Goal: Communication & Community: Answer question/provide support

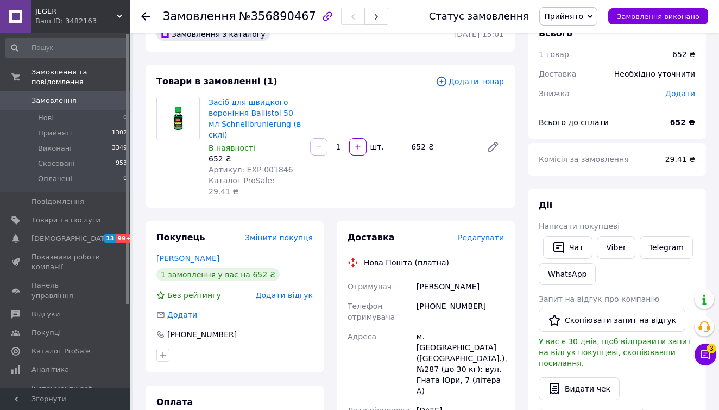
scroll to position [36, 0]
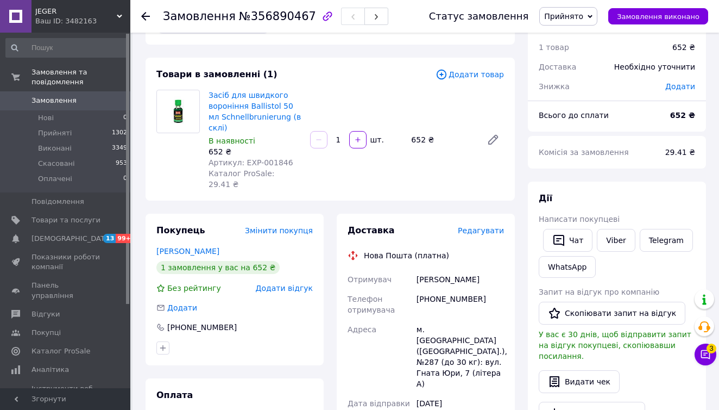
drag, startPoint x: 416, startPoint y: 256, endPoint x: 493, endPoint y: 255, distance: 77.1
click at [500, 269] on div "[PERSON_NAME]" at bounding box center [460, 279] width 92 height 20
copy div "[PERSON_NAME]"
drag, startPoint x: 490, startPoint y: 273, endPoint x: 430, endPoint y: 279, distance: 60.7
click at [430, 289] on div "[PHONE_NUMBER]" at bounding box center [460, 304] width 92 height 30
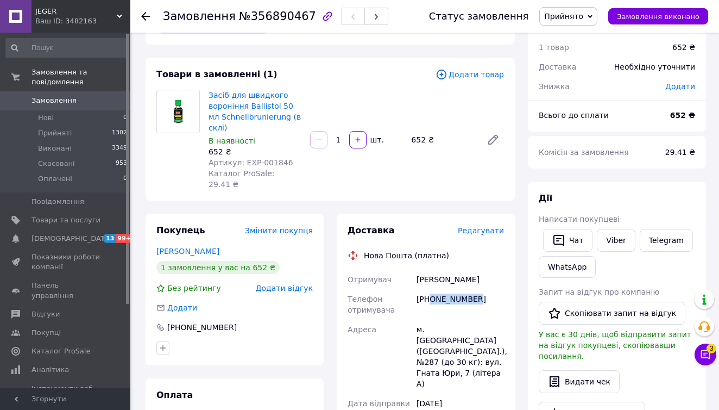
copy div "0964440560"
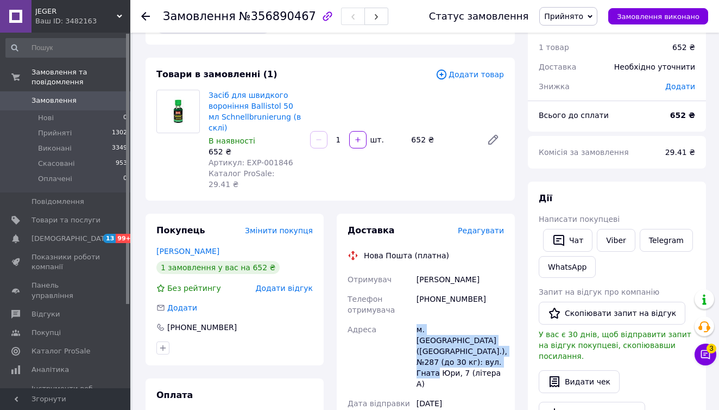
drag, startPoint x: 416, startPoint y: 305, endPoint x: 487, endPoint y: 323, distance: 73.4
copy div "м. [GEOGRAPHIC_DATA] ([GEOGRAPHIC_DATA].), №287 (до 30 кг): вул. Гната Юри, 7 (…"
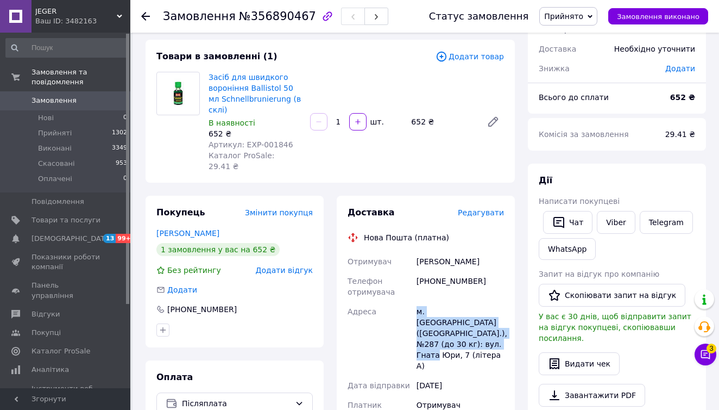
scroll to position [42, 0]
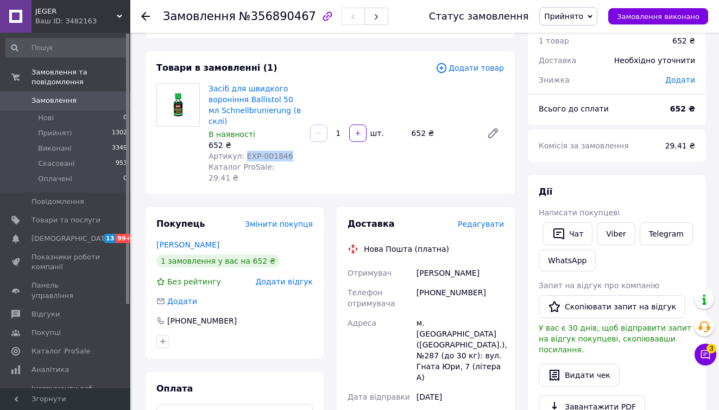
drag, startPoint x: 290, startPoint y: 145, endPoint x: 243, endPoint y: 146, distance: 46.7
click at [243, 150] on div "Артикул: EXP-001846" at bounding box center [255, 155] width 93 height 11
copy span "EXP-001846"
click at [268, 108] on link "Засіб для швидкого вороніння Ballistol 50 мл Schnellbrunierung (в склі)" at bounding box center [255, 104] width 92 height 41
click at [103, 133] on li "Прийняті 1302" at bounding box center [67, 132] width 134 height 15
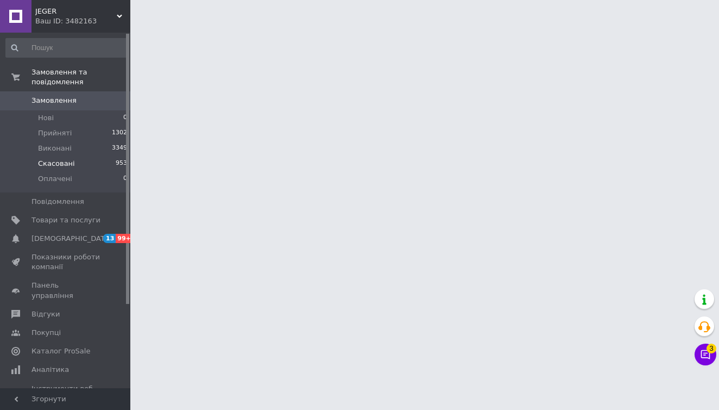
click at [64, 162] on span "Скасовані" at bounding box center [56, 164] width 37 height 10
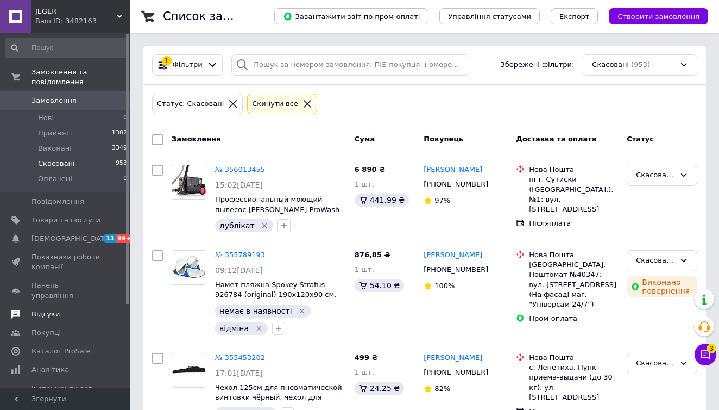
click at [55, 309] on span "Відгуки" at bounding box center [46, 314] width 28 height 10
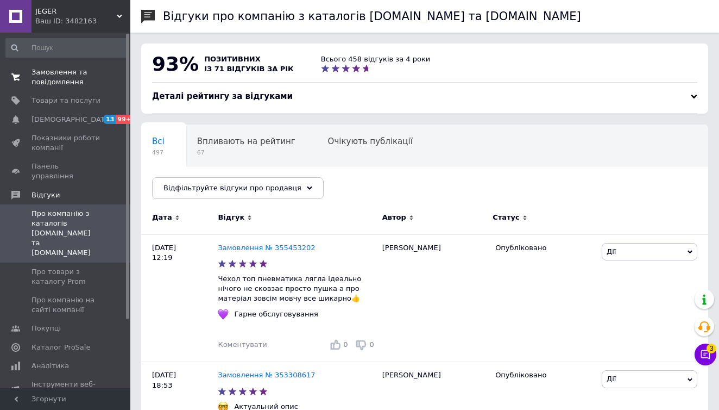
click at [62, 73] on span "Замовлення та повідомлення" at bounding box center [66, 77] width 69 height 20
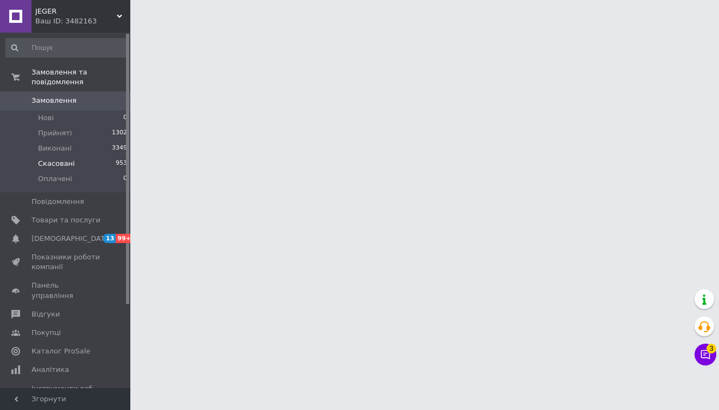
click at [73, 162] on li "Скасовані 953" at bounding box center [67, 163] width 134 height 15
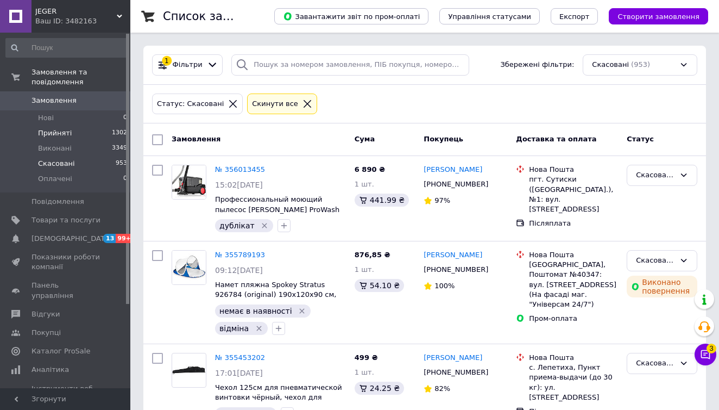
click at [86, 131] on li "Прийняті 1302" at bounding box center [67, 132] width 134 height 15
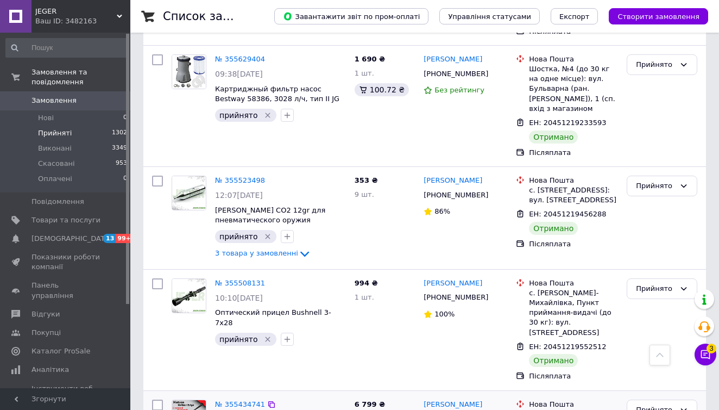
scroll to position [1816, 0]
click at [708, 356] on icon at bounding box center [705, 354] width 11 height 11
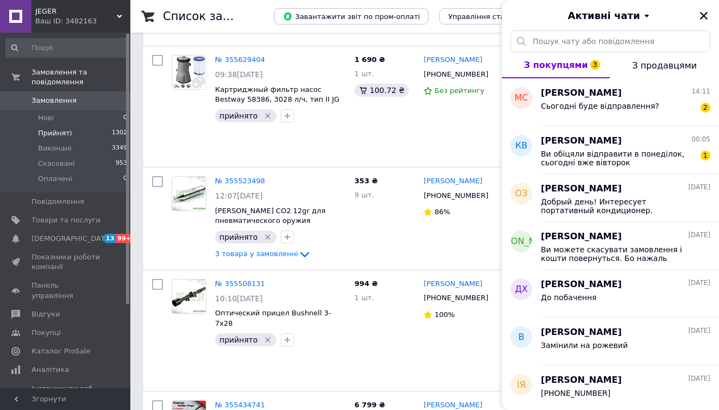
click at [704, 17] on icon "Закрити" at bounding box center [704, 16] width 8 height 8
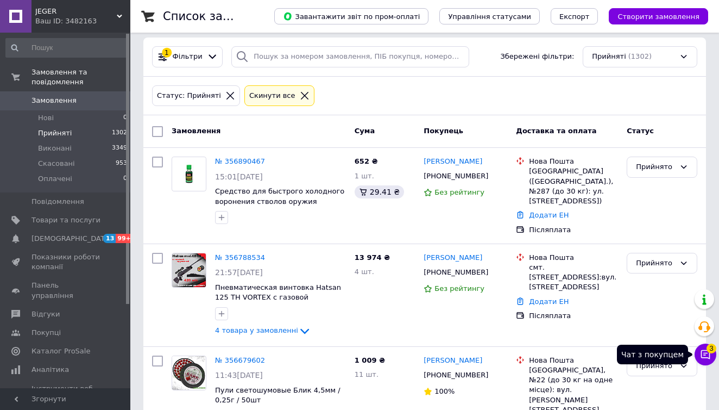
scroll to position [11, 0]
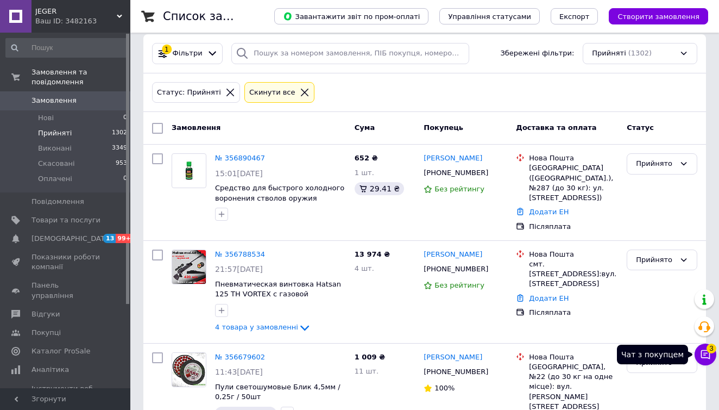
click at [702, 353] on icon at bounding box center [705, 354] width 11 height 11
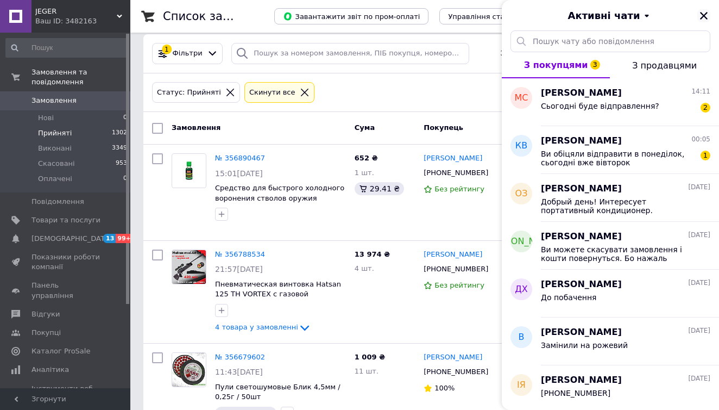
click at [703, 14] on icon "Закрити" at bounding box center [704, 16] width 8 height 8
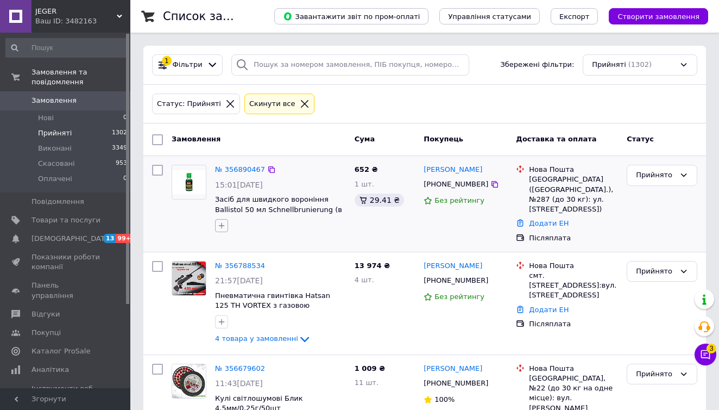
click at [223, 224] on icon "button" at bounding box center [221, 225] width 9 height 9
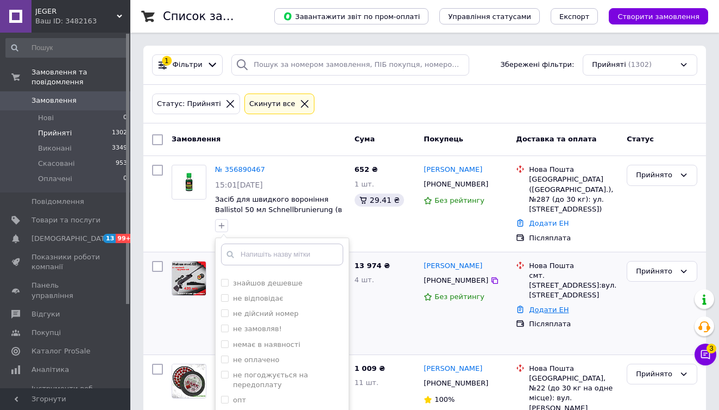
scroll to position [123, 0]
click at [702, 353] on icon at bounding box center [705, 354] width 9 height 9
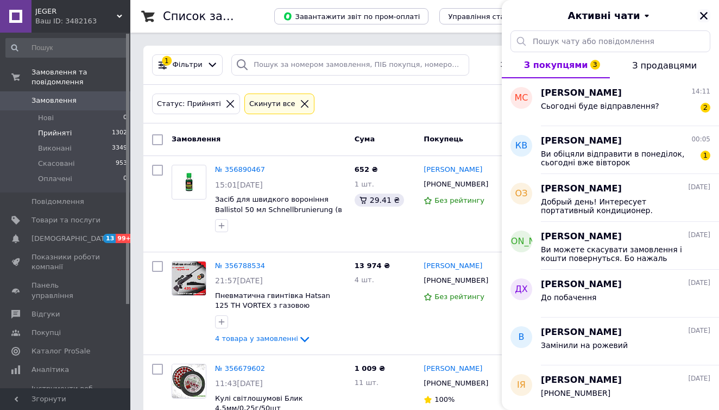
click at [701, 12] on icon "Закрити" at bounding box center [704, 16] width 8 height 8
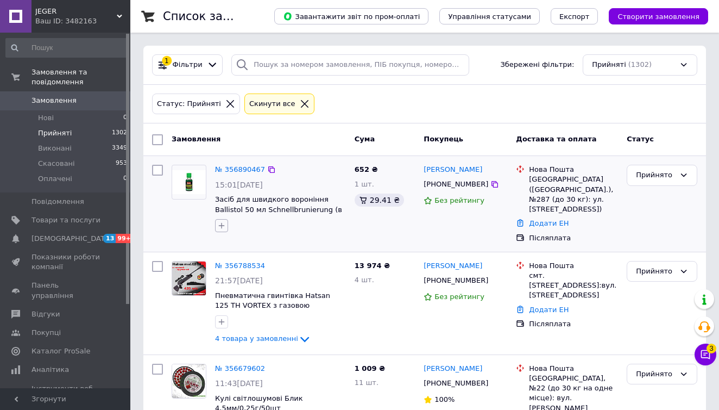
click at [223, 229] on icon "button" at bounding box center [221, 225] width 9 height 9
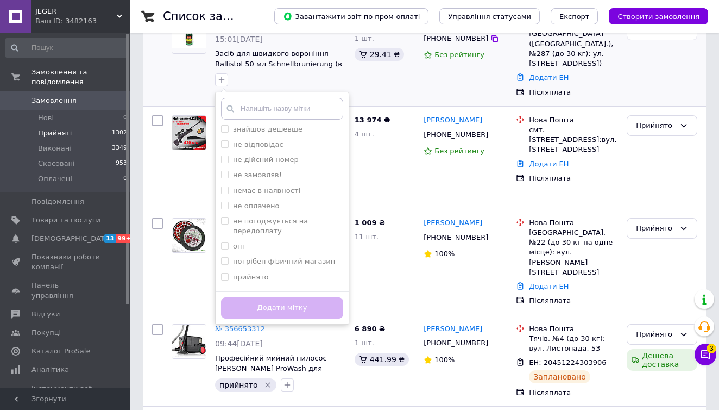
scroll to position [162, 0]
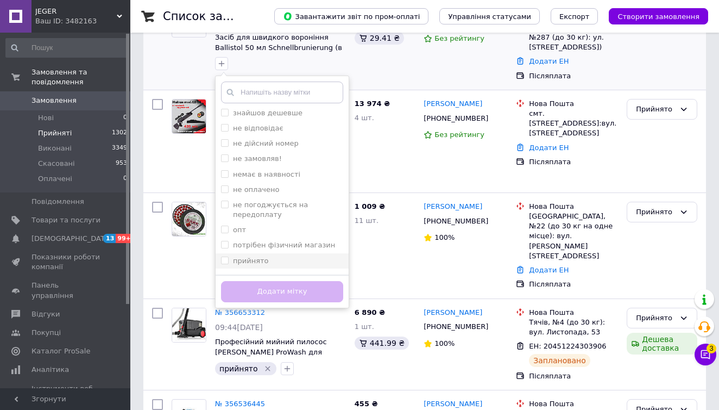
click at [277, 256] on div "прийнято" at bounding box center [282, 261] width 122 height 10
checkbox input "true"
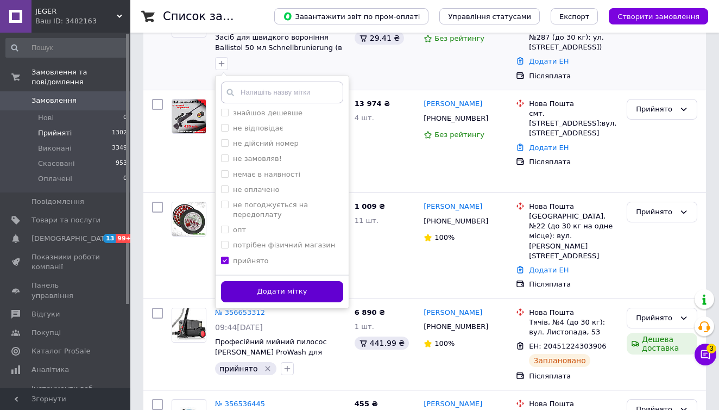
click at [278, 286] on button "Додати мітку" at bounding box center [282, 291] width 122 height 21
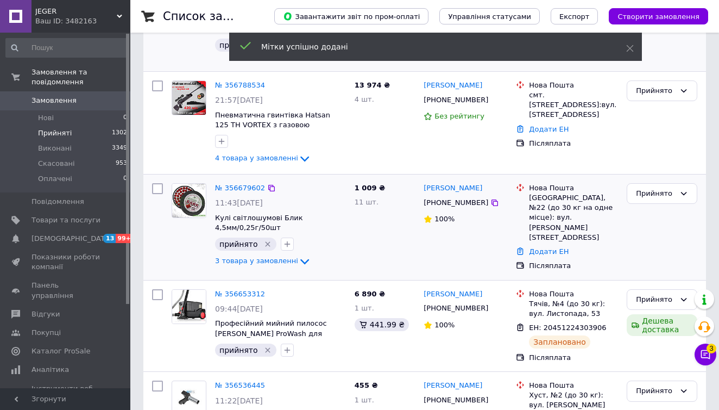
scroll to position [150, 0]
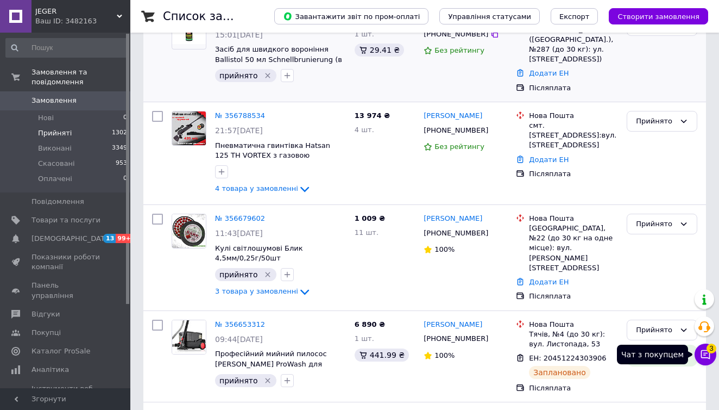
click at [712, 355] on button "Чат з покупцем 3" at bounding box center [706, 354] width 22 height 22
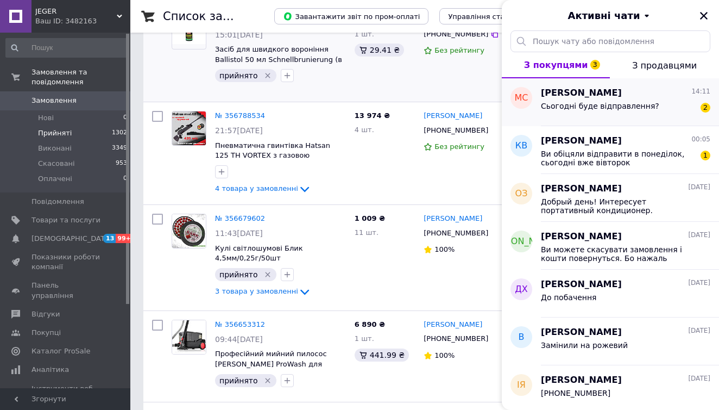
click at [673, 108] on div "Сьогодні буде відправлення? 2" at bounding box center [625, 107] width 169 height 17
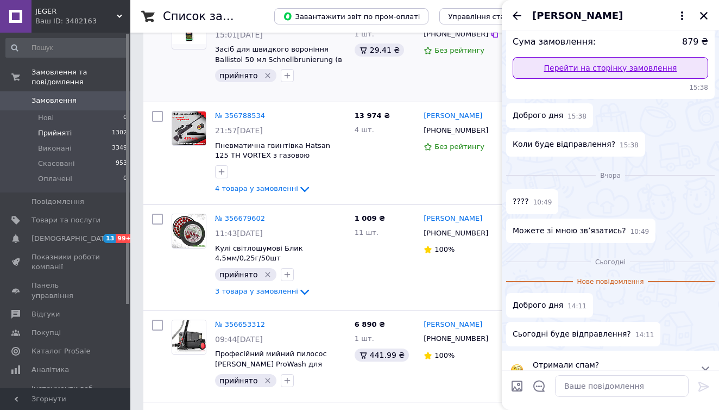
scroll to position [146, 0]
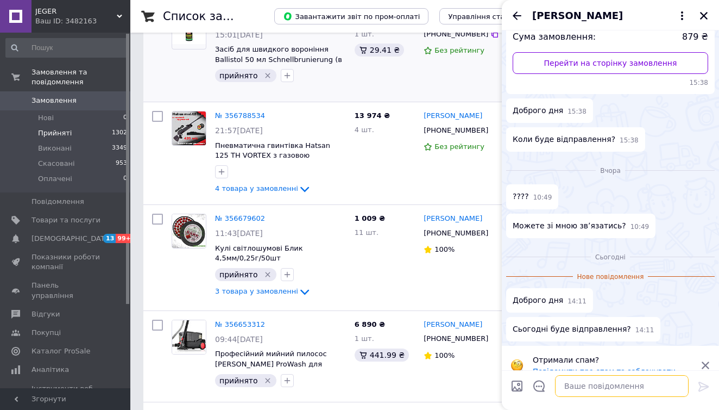
click at [608, 378] on textarea at bounding box center [622, 386] width 134 height 22
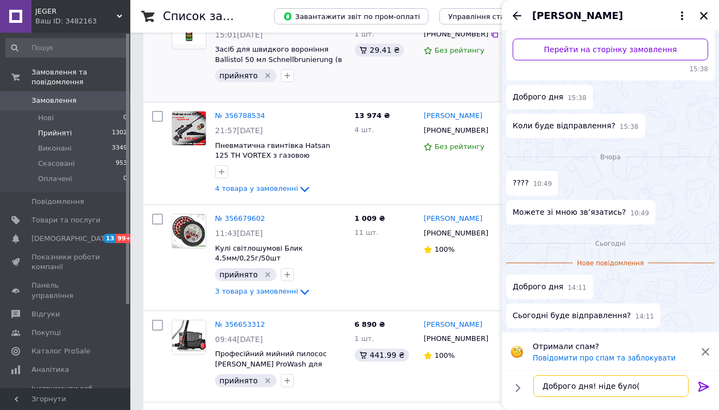
scroll to position [159, 0]
click at [623, 385] on textarea "Доброго дня! ніде було(" at bounding box center [610, 386] width 155 height 22
click at [629, 384] on textarea "Доброго дня! ніде було(" at bounding box center [610, 386] width 155 height 22
type textarea "Доброго дня! швидше за все ще ні("
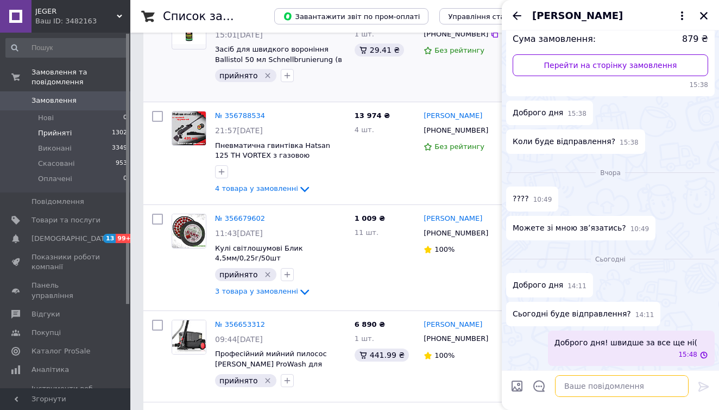
scroll to position [143, 0]
type textarea "Д"
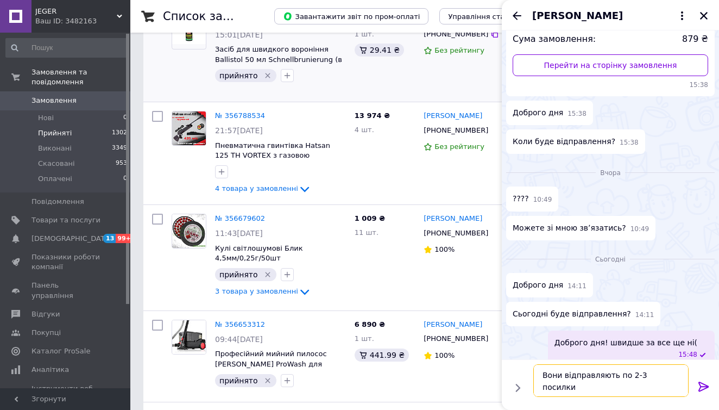
scroll to position [0, 0]
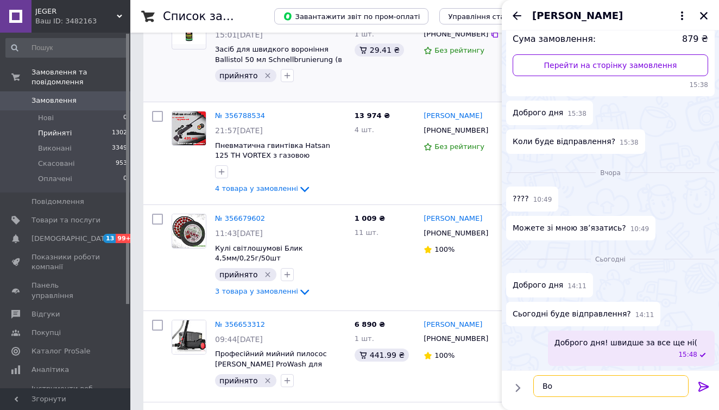
type textarea "В"
click at [521, 22] on icon "Назад" at bounding box center [517, 15] width 13 height 13
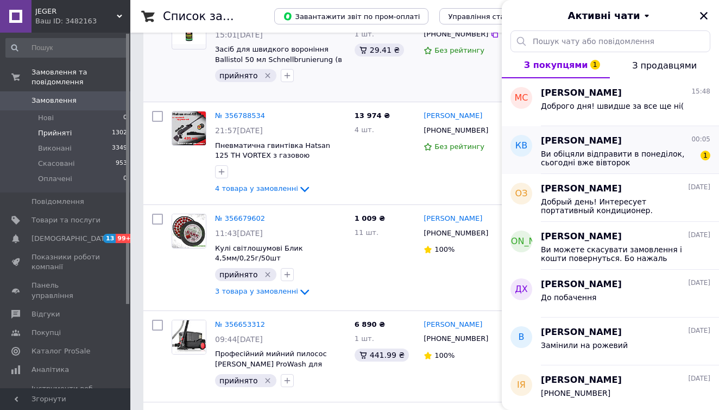
click at [633, 148] on div "Ви обіцяли відправити в понеділок, сьогодні вже вівторок 1" at bounding box center [625, 157] width 169 height 20
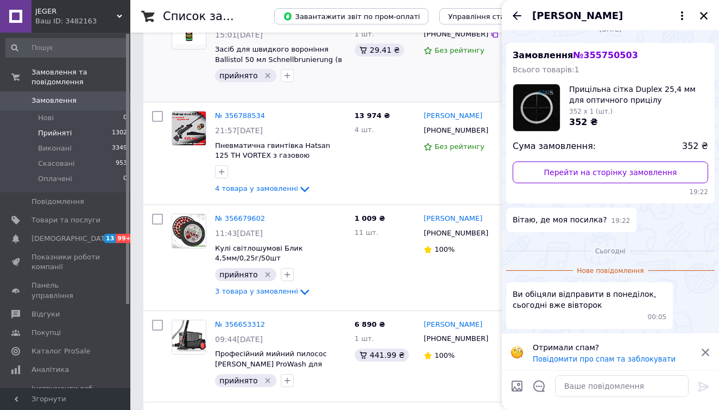
scroll to position [15, 0]
click at [620, 388] on textarea at bounding box center [622, 386] width 134 height 22
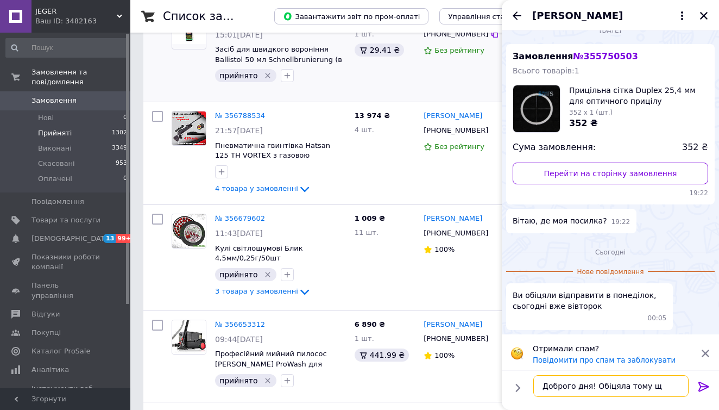
type textarea "Доброго дня! Обіцяла тому що"
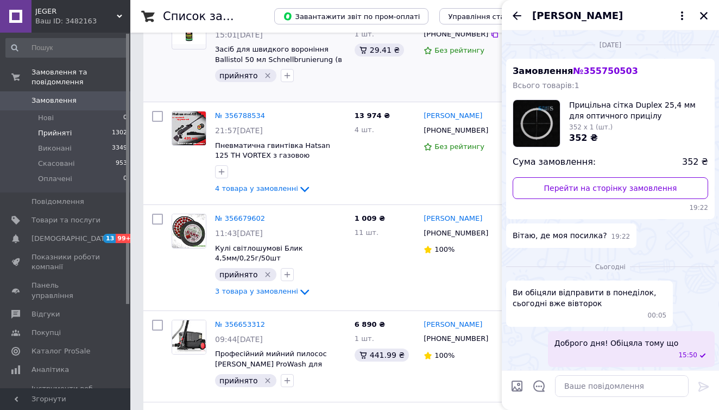
drag, startPoint x: 694, startPoint y: 343, endPoint x: 676, endPoint y: 343, distance: 18.5
click at [694, 350] on span "15:50" at bounding box center [688, 354] width 19 height 9
click at [668, 373] on button "Редагувати" at bounding box center [650, 384] width 130 height 22
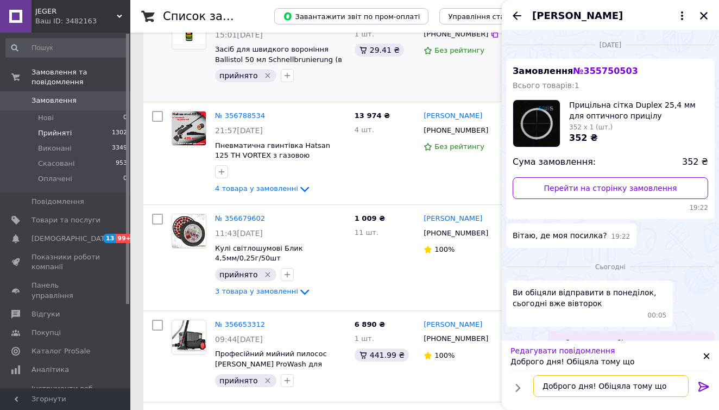
click at [644, 387] on textarea "Доброго дня! Обіцяла тому що" at bounding box center [610, 386] width 155 height 22
click at [664, 386] on textarea "Доброго дня! Обіцяла тому, що" at bounding box center [610, 386] width 155 height 22
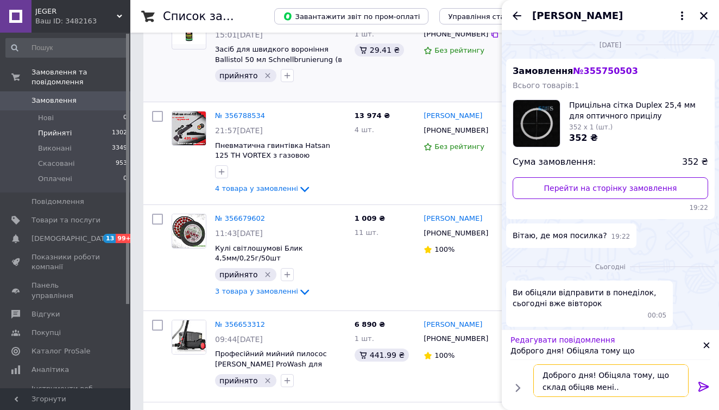
type textarea "Доброго дня! Обіцяла тому, що склад обіцяв мені..."
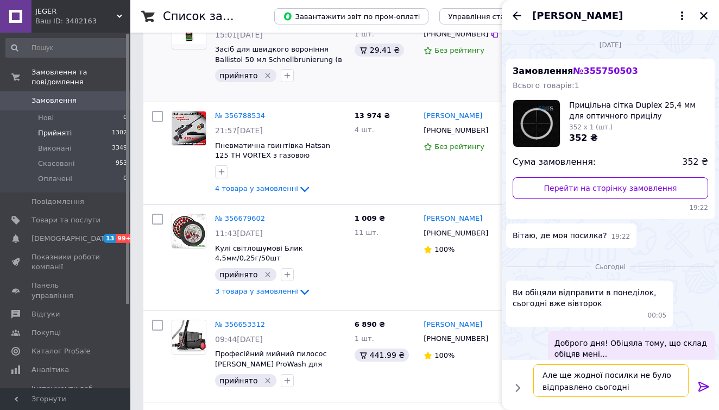
type textarea "Але ще жодної посилки не було відправлено сьогодні("
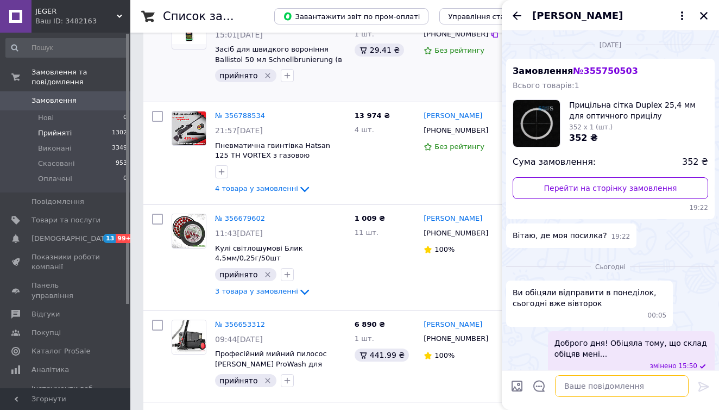
scroll to position [61, 0]
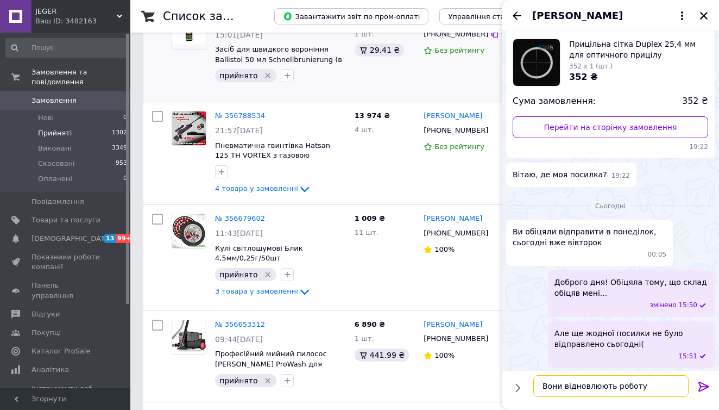
click at [654, 387] on textarea "Вони відновлюють роботу" at bounding box center [610, 386] width 155 height 22
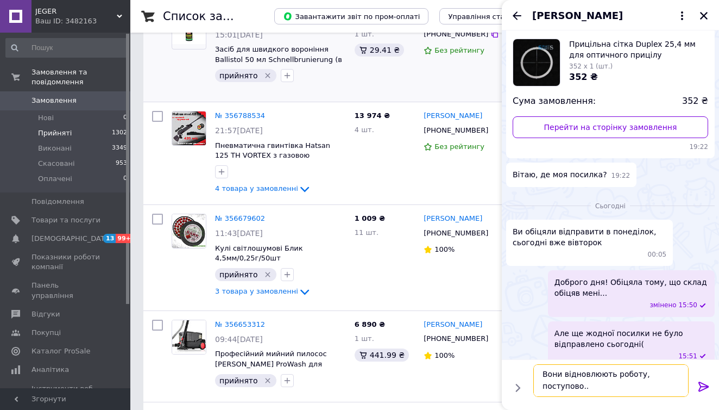
type textarea "Вони відновлюють роботу, поступово..."
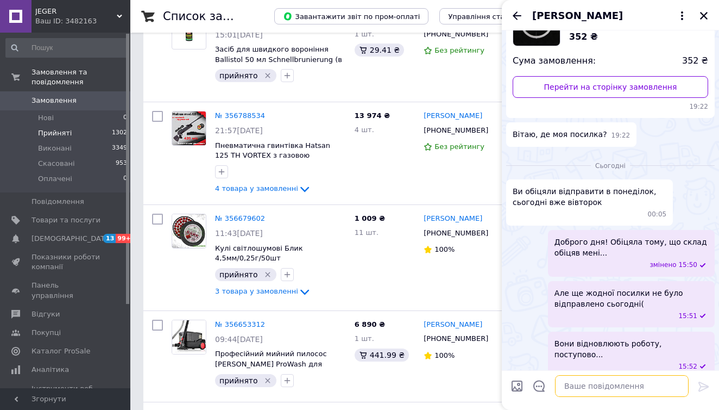
scroll to position [101, 0]
click at [703, 17] on icon "Закрити" at bounding box center [704, 16] width 8 height 8
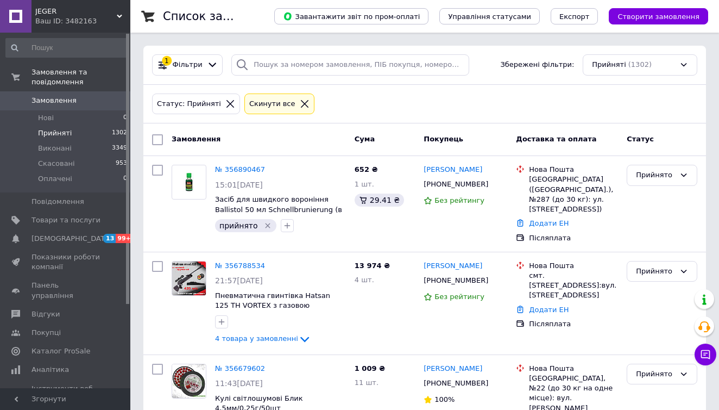
scroll to position [0, 0]
click at [218, 317] on icon "button" at bounding box center [221, 321] width 9 height 9
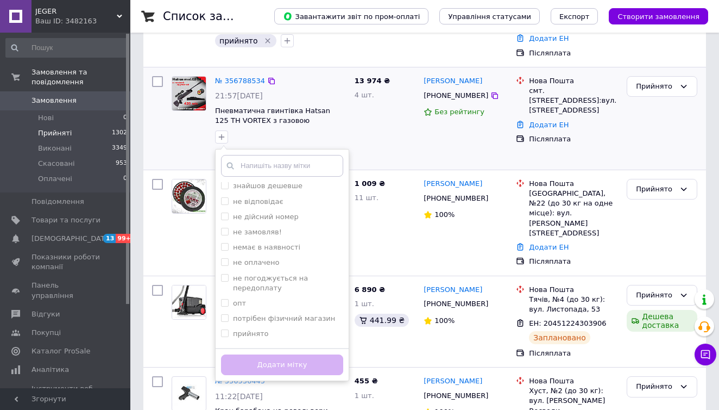
scroll to position [186, 0]
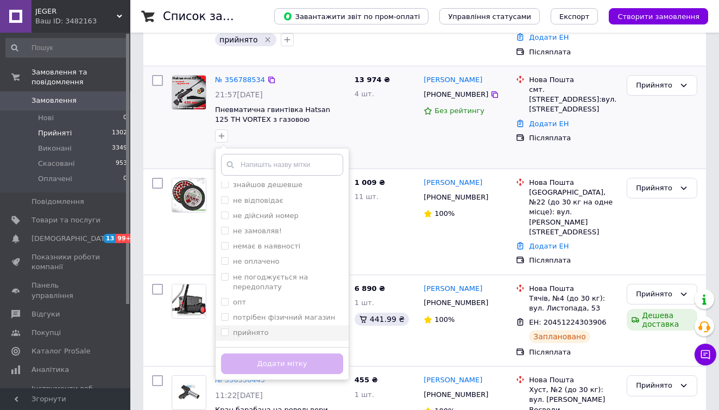
click at [288, 328] on div "прийнято" at bounding box center [282, 333] width 122 height 10
checkbox input "true"
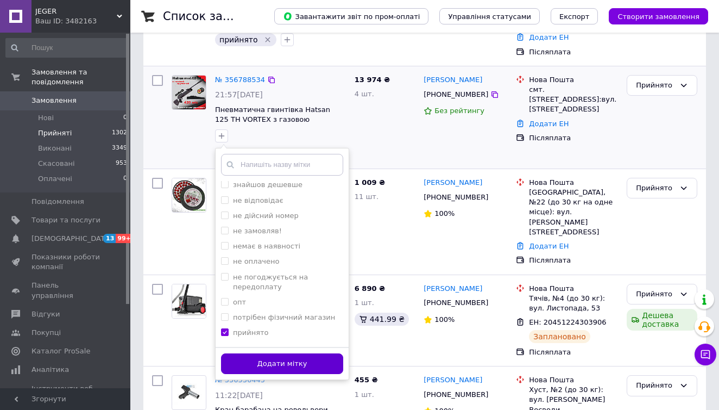
click at [282, 353] on button "Додати мітку" at bounding box center [282, 363] width 122 height 21
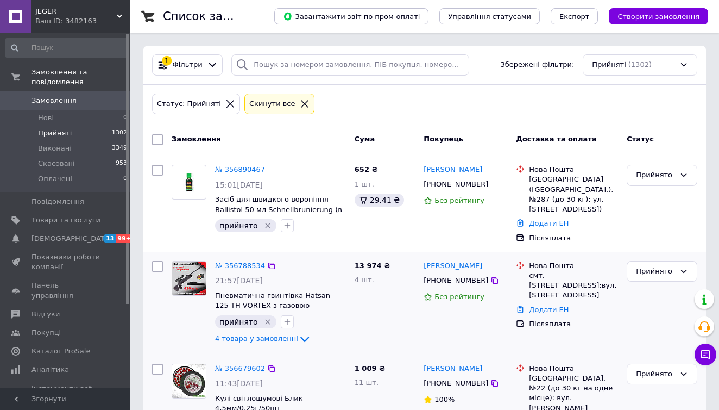
scroll to position [0, 0]
click at [701, 357] on icon at bounding box center [705, 354] width 11 height 11
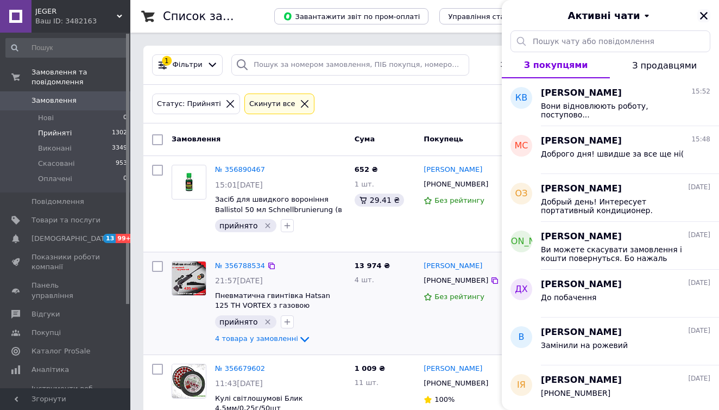
click at [708, 15] on icon "Закрити" at bounding box center [704, 16] width 10 height 10
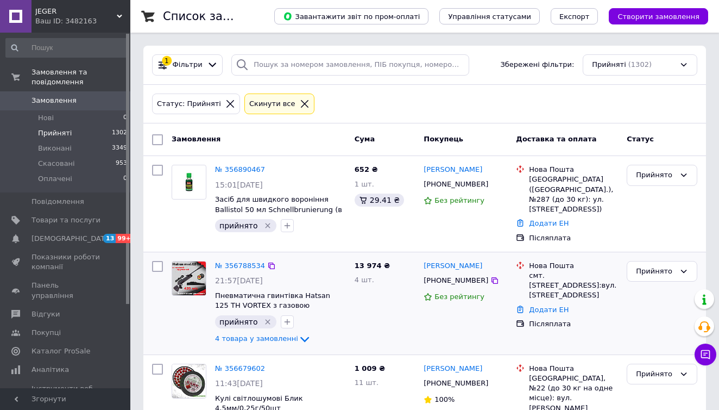
click at [82, 130] on li "Прийняті 1302" at bounding box center [67, 132] width 134 height 15
click at [702, 355] on icon at bounding box center [705, 354] width 11 height 11
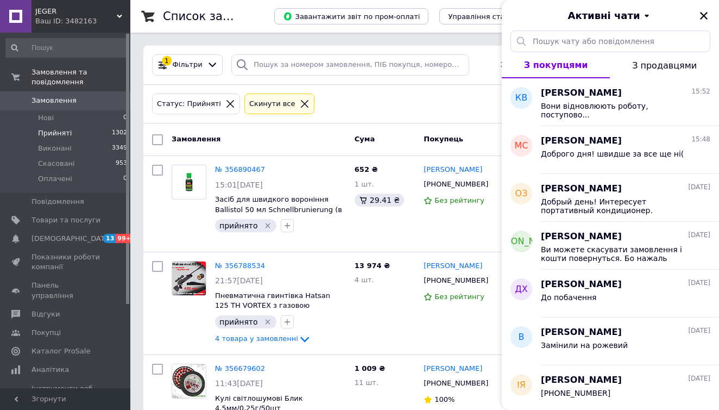
click at [701, 24] on div "Активні чати" at bounding box center [610, 15] width 217 height 30
click at [706, 16] on icon "Закрити" at bounding box center [704, 16] width 10 height 10
